Goal: Find specific page/section: Find specific page/section

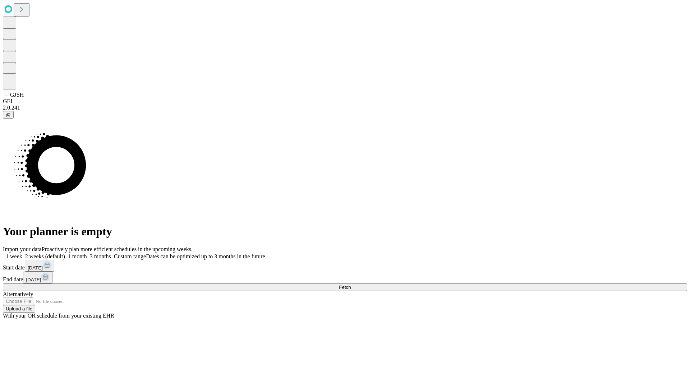
click at [351, 285] on span "Fetch" at bounding box center [345, 287] width 12 height 5
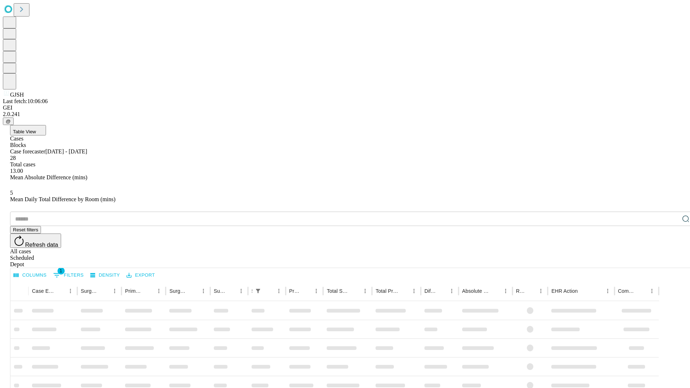
click at [36, 129] on span "Table View" at bounding box center [24, 131] width 23 height 5
